Goal: Task Accomplishment & Management: Complete application form

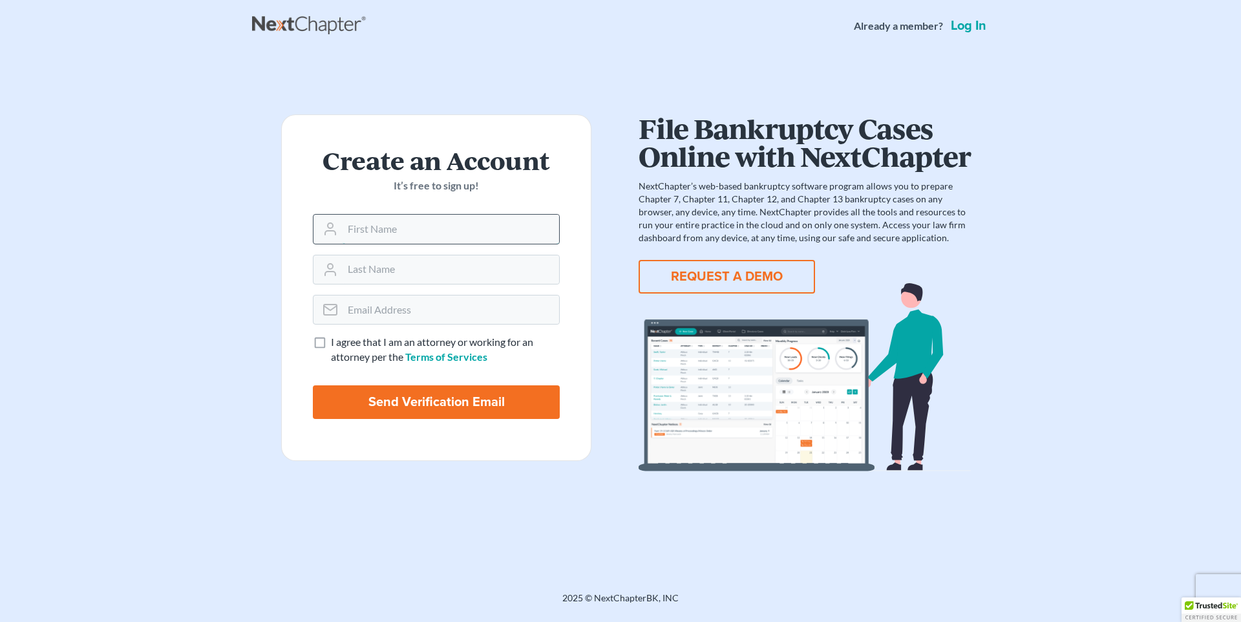
click at [484, 239] on input "text" at bounding box center [451, 229] width 217 height 28
type input "Justin"
type input "Coke"
click at [480, 304] on input "email" at bounding box center [451, 309] width 217 height 28
type input "[EMAIL_ADDRESS][DOMAIN_NAME]"
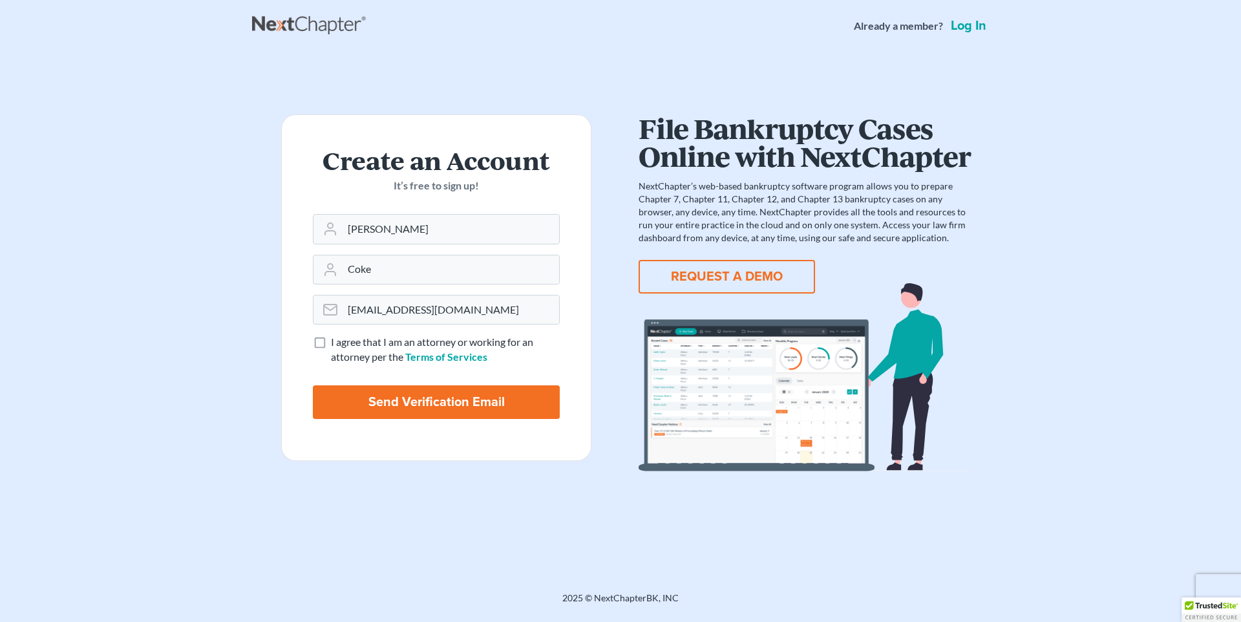
click at [331, 345] on label "I agree that I am an attorney or working for an attorney per the Terms of Servi…" at bounding box center [445, 350] width 229 height 30
click at [336, 343] on input "I agree that I am an attorney or working for an attorney per the Terms of Servi…" at bounding box center [340, 339] width 8 height 8
checkbox input "true"
click at [957, 25] on link "Log in" at bounding box center [968, 25] width 41 height 13
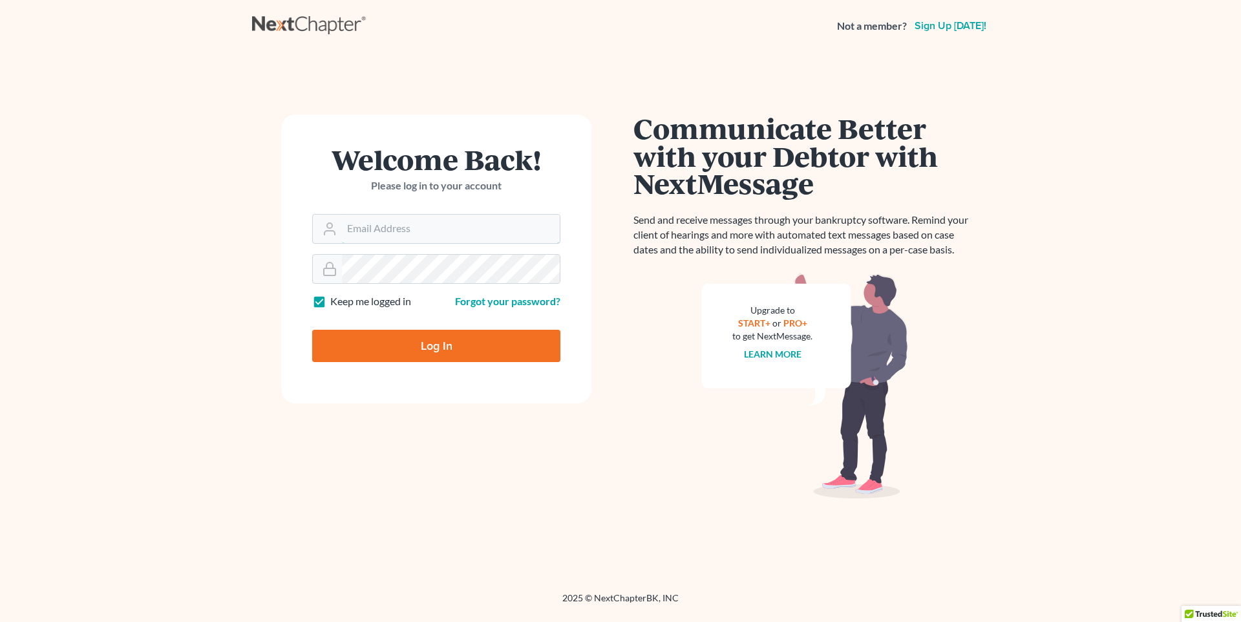
type input "[EMAIL_ADDRESS][DOMAIN_NAME]"
click at [390, 353] on input "Log In" at bounding box center [436, 346] width 248 height 32
type input "Thinking..."
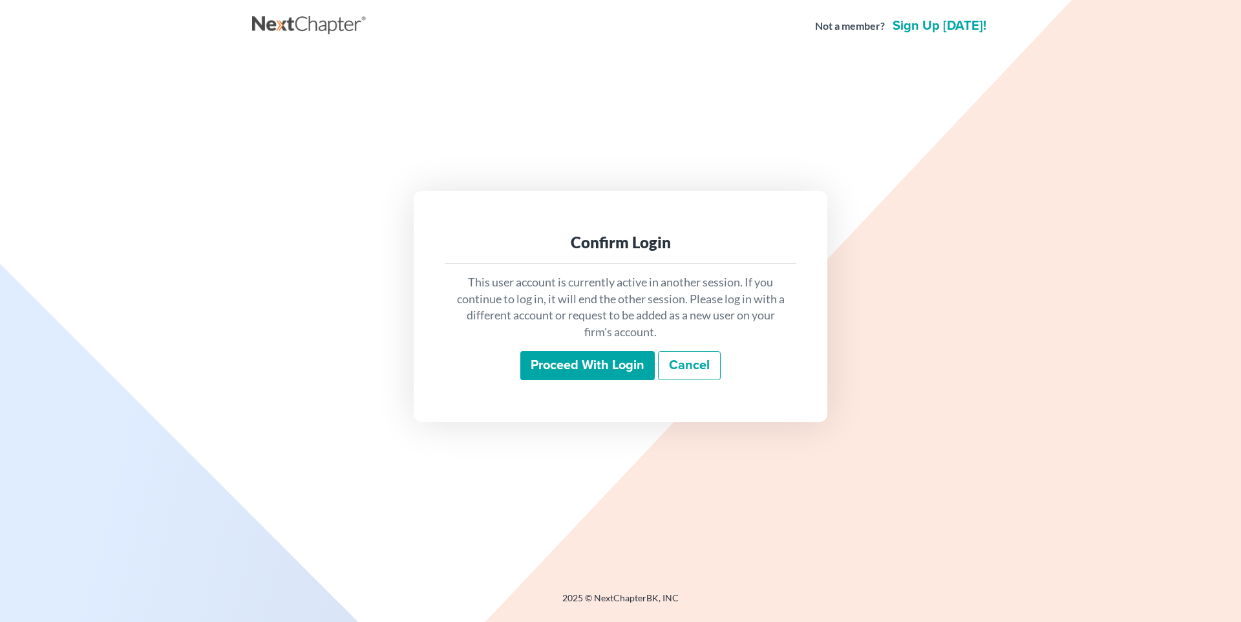
click at [607, 366] on input "Proceed with login" at bounding box center [587, 366] width 134 height 30
